Goal: Transaction & Acquisition: Purchase product/service

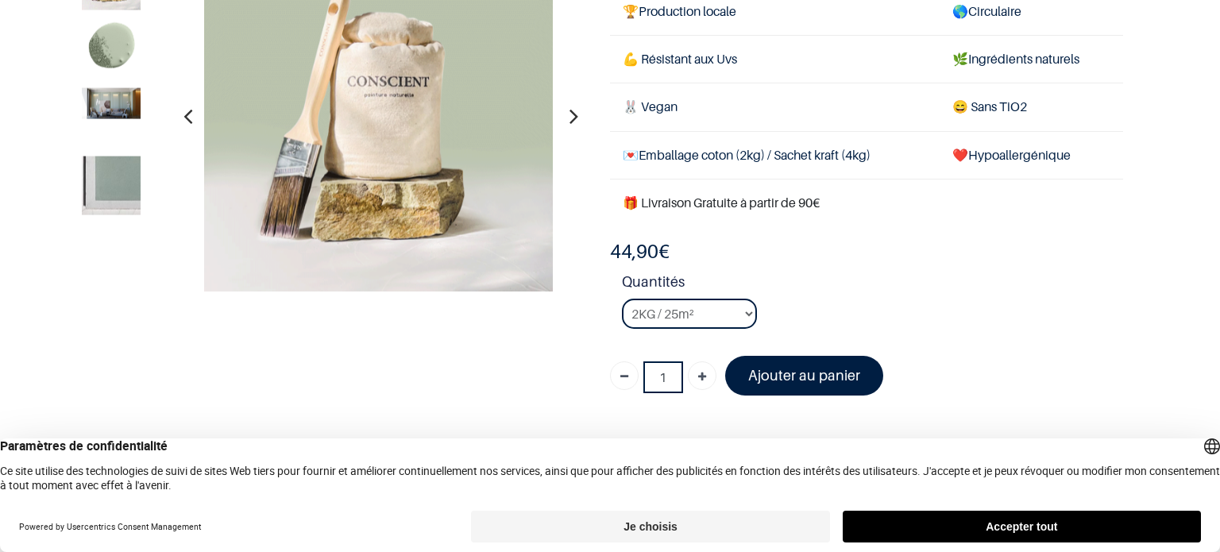
scroll to position [142, 0]
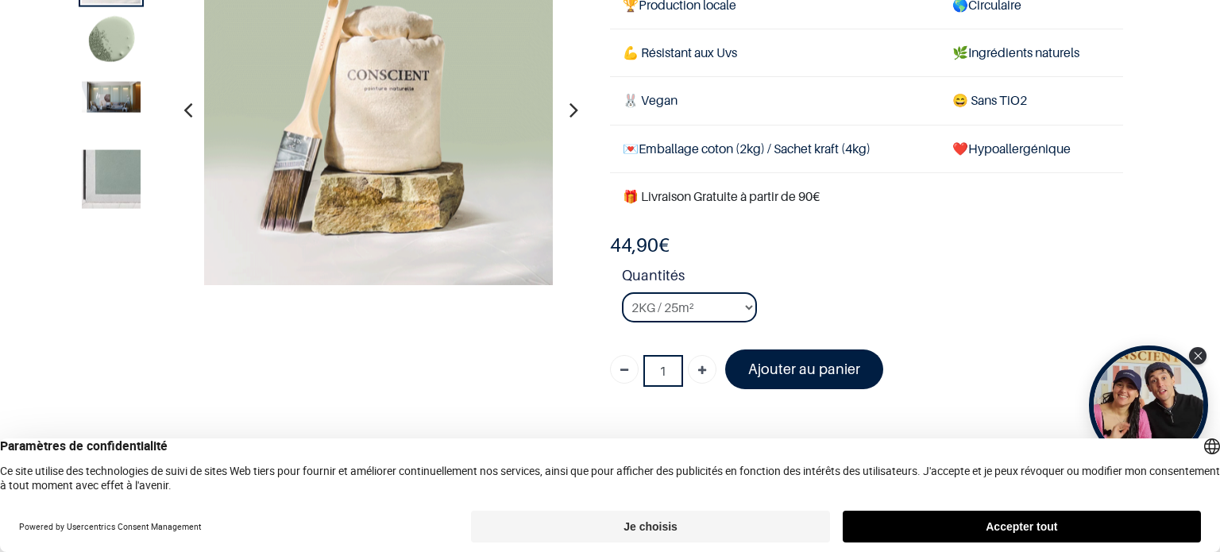
scroll to position [104, 0]
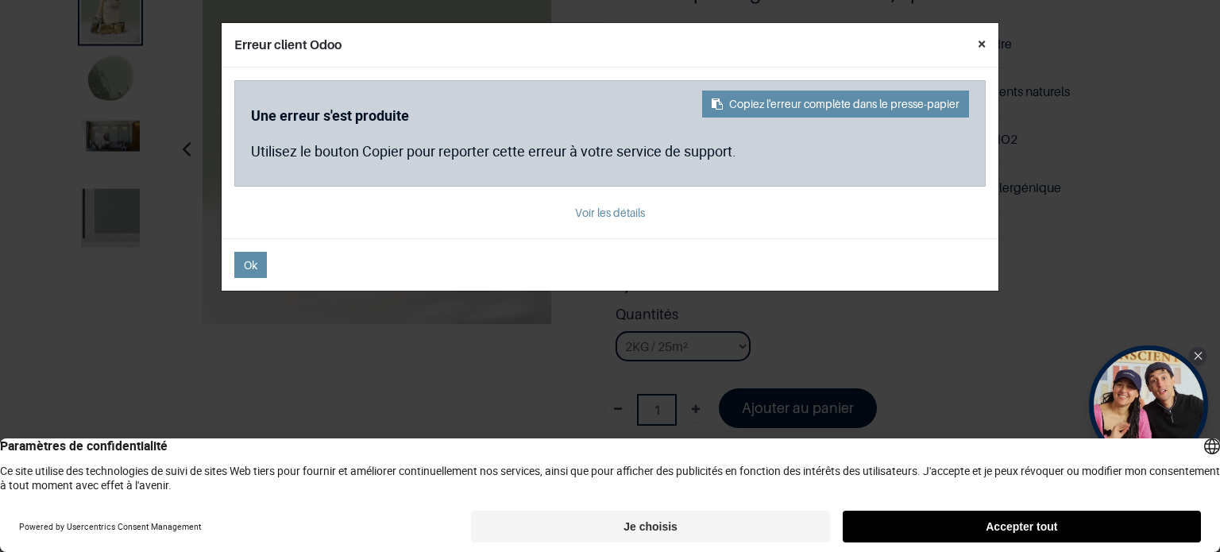
click at [985, 38] on button "×" at bounding box center [981, 43] width 33 height 41
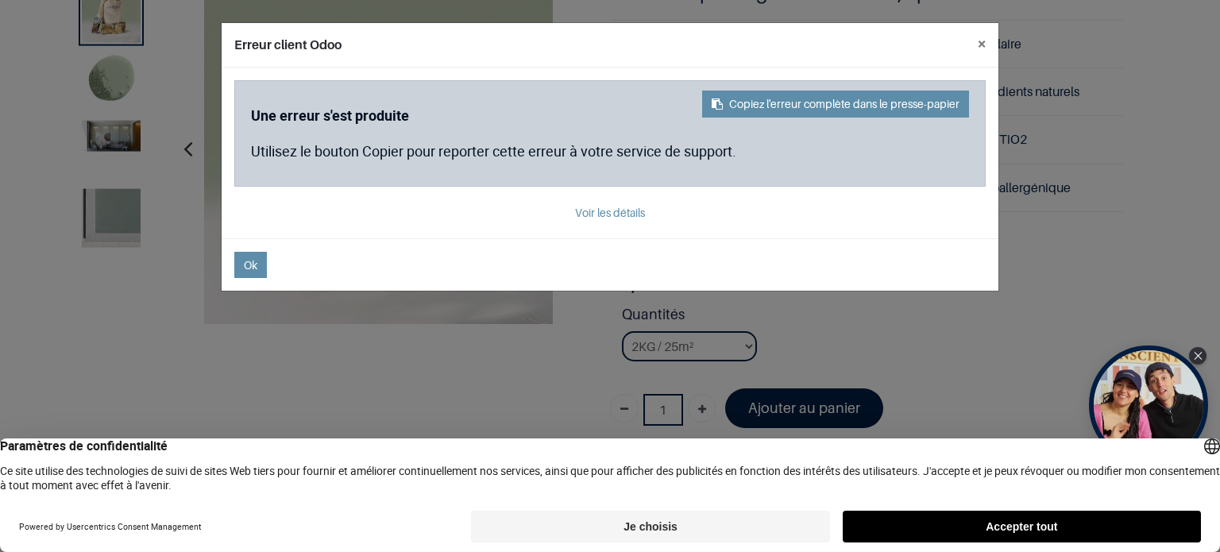
click at [117, 137] on div "Erreur client Odoo × Copiez l'erreur complète dans le presse-papier Une erreur …" at bounding box center [610, 276] width 1220 height 552
click at [985, 45] on button "×" at bounding box center [981, 43] width 33 height 41
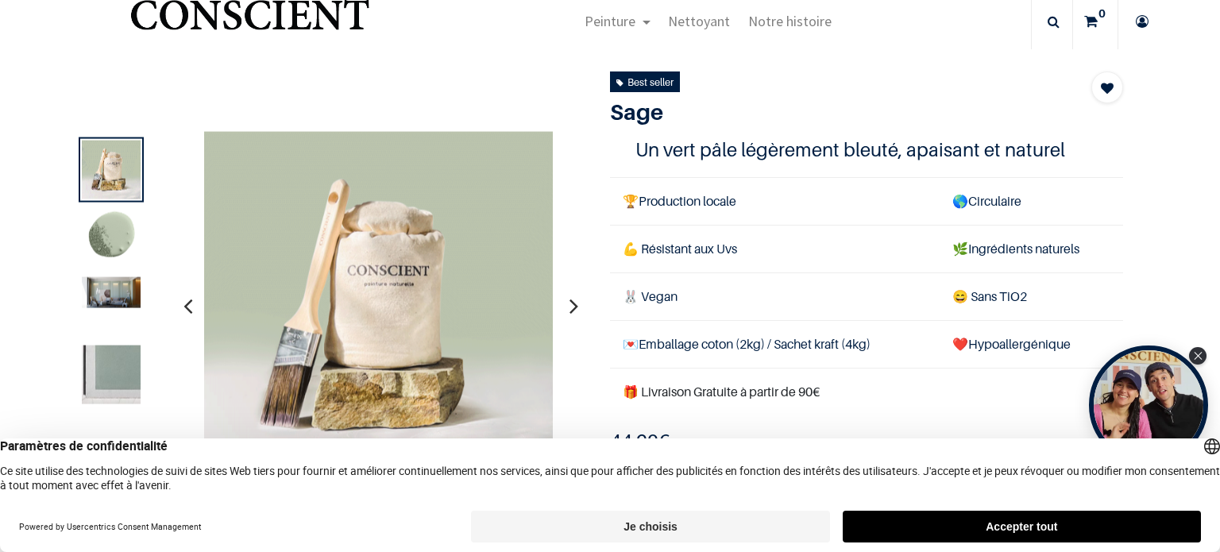
scroll to position [41, 0]
click at [98, 293] on img at bounding box center [111, 293] width 59 height 31
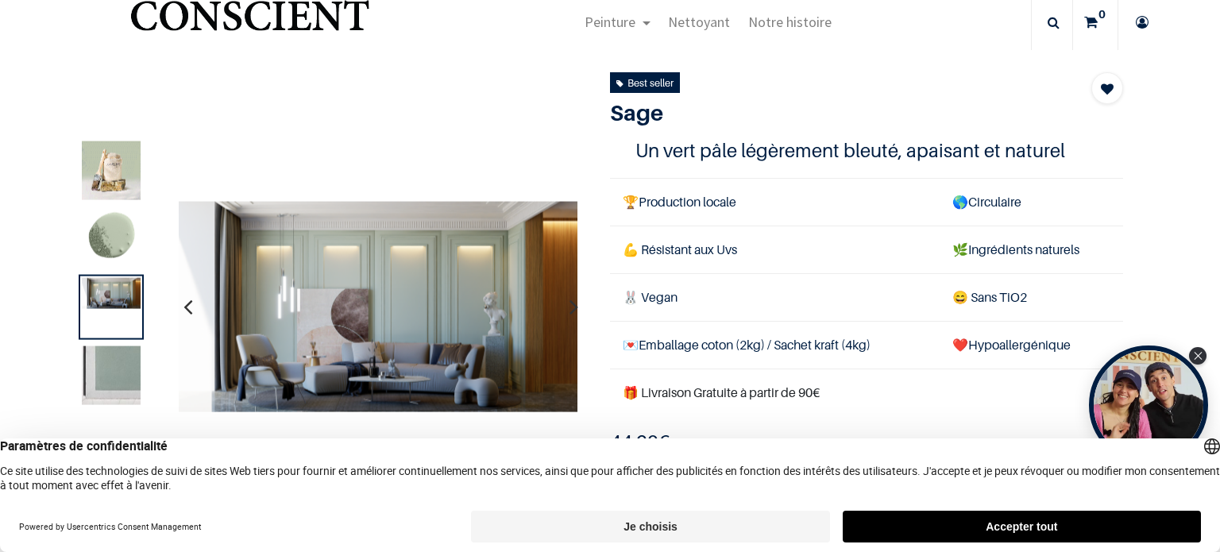
click at [123, 390] on img at bounding box center [111, 375] width 59 height 59
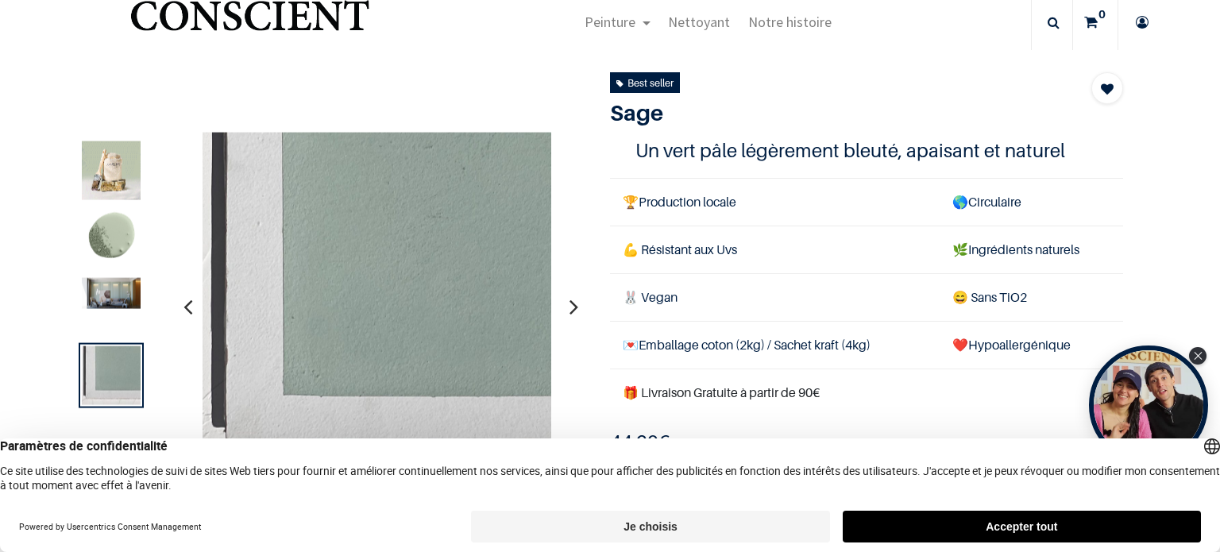
click at [127, 307] on img at bounding box center [111, 293] width 59 height 31
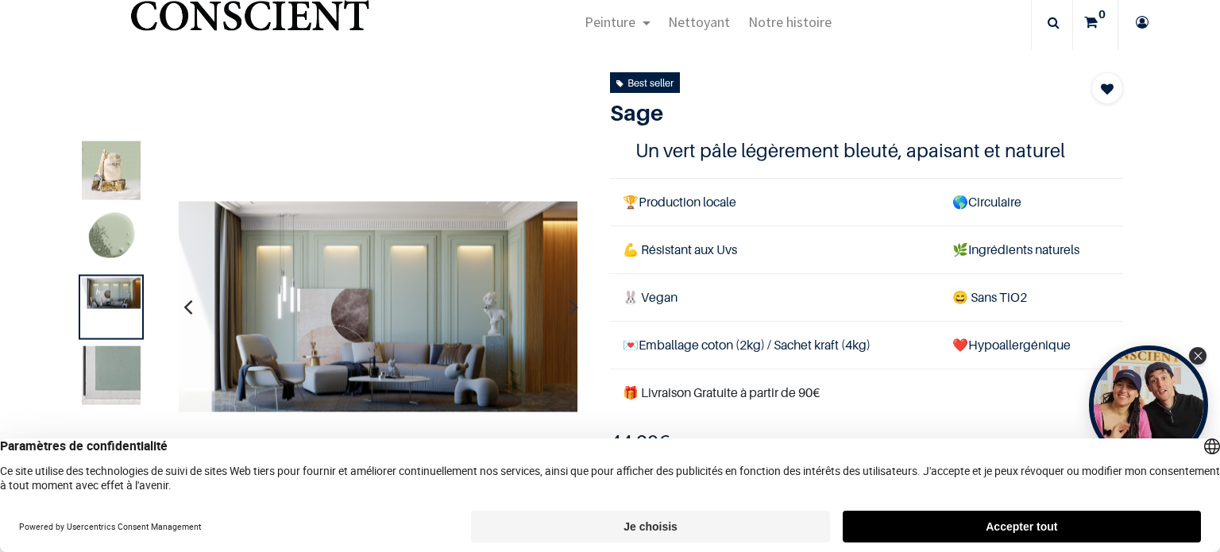
click at [133, 218] on img at bounding box center [111, 239] width 59 height 59
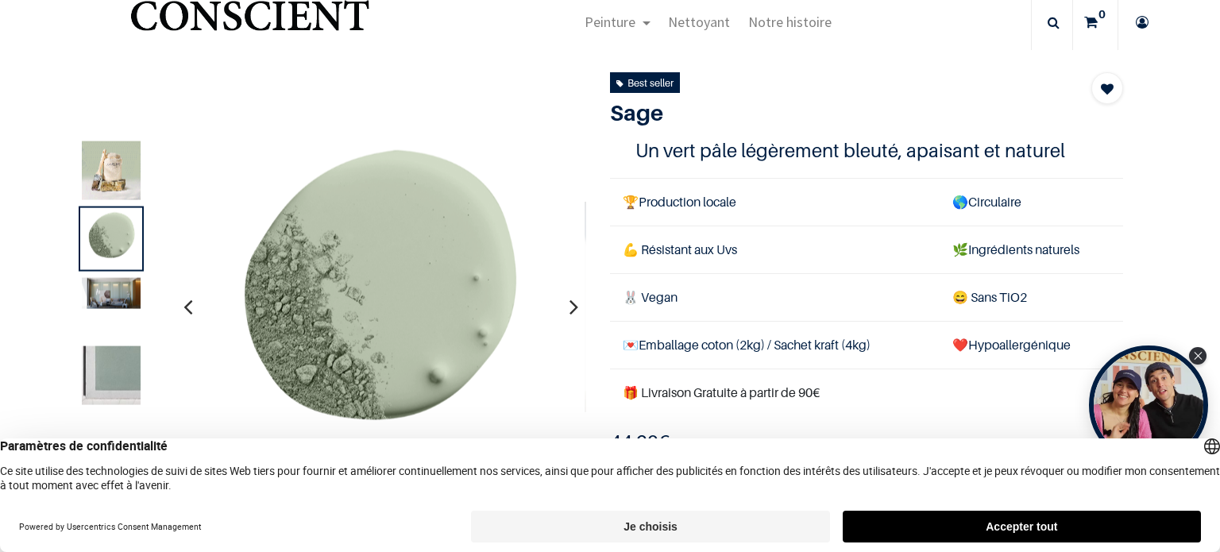
scroll to position [0, 0]
